Goal: Transaction & Acquisition: Purchase product/service

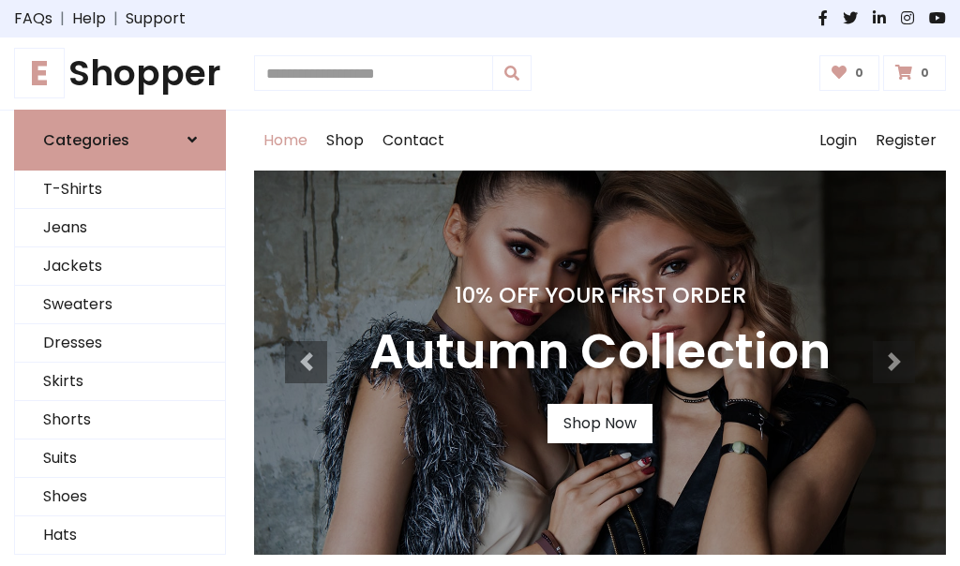
click at [480, 283] on h4 "10% Off Your First Order" at bounding box center [599, 295] width 461 height 26
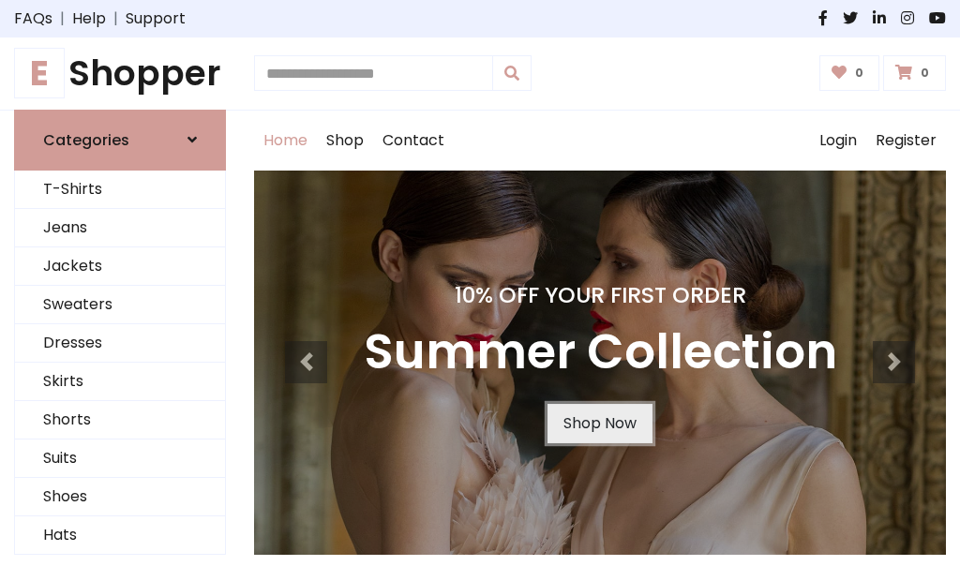
click at [599, 423] on link "Shop Now" at bounding box center [599, 423] width 105 height 39
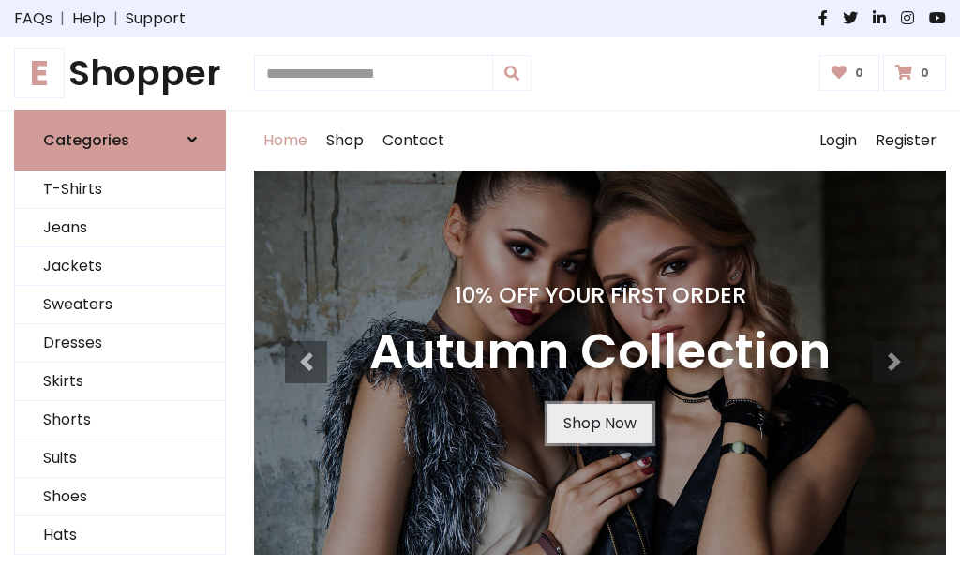
click at [599, 423] on link "Shop Now" at bounding box center [599, 423] width 105 height 39
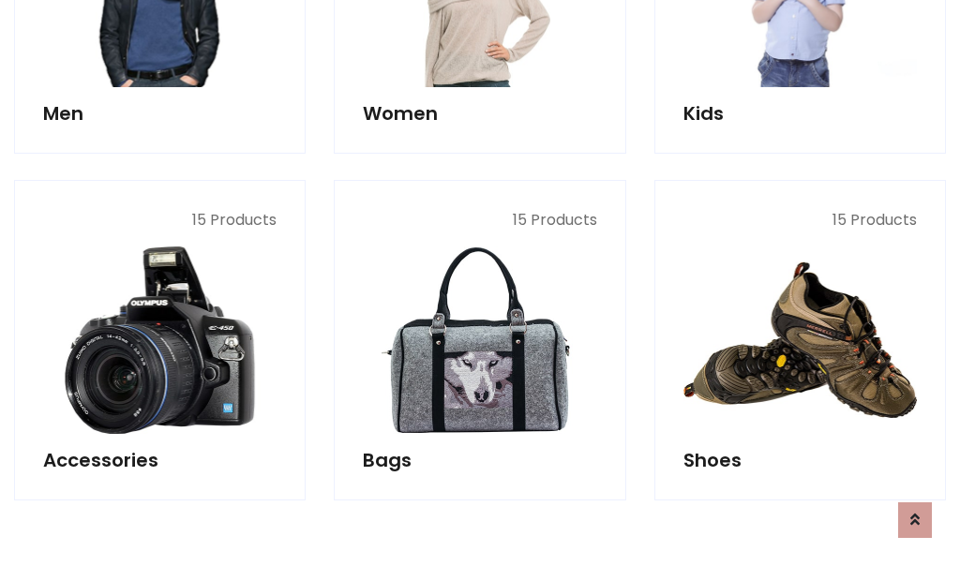
scroll to position [1869, 0]
